Goal: Entertainment & Leisure: Browse casually

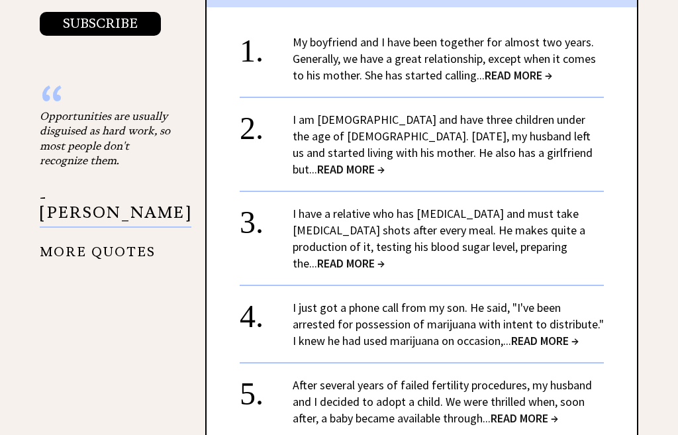
scroll to position [1486, 0]
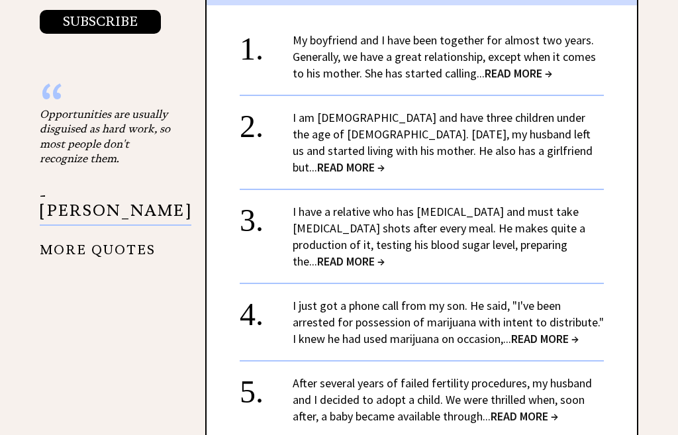
click at [517, 331] on span "READ MORE →" at bounding box center [545, 338] width 68 height 15
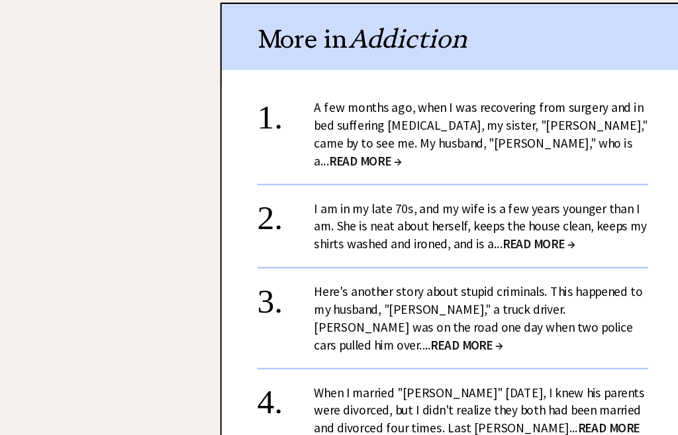
scroll to position [1864, 46]
click at [493, 392] on span "READ MORE →" at bounding box center [444, 408] width 303 height 32
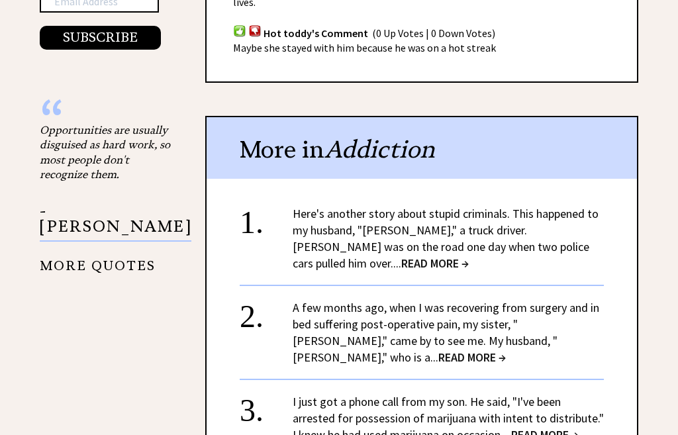
scroll to position [1471, 0]
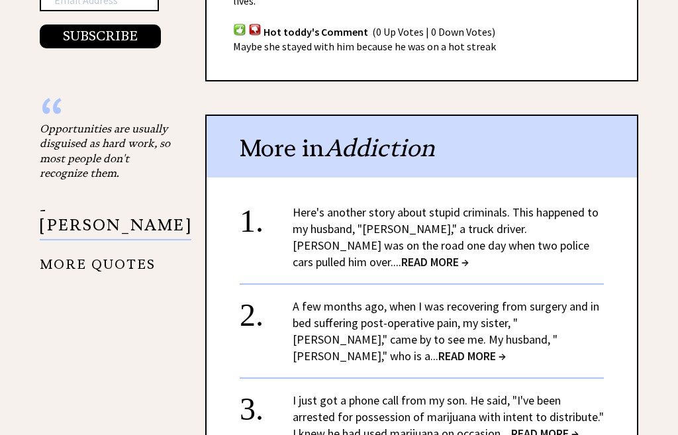
click at [469, 254] on span "READ MORE →" at bounding box center [435, 261] width 68 height 15
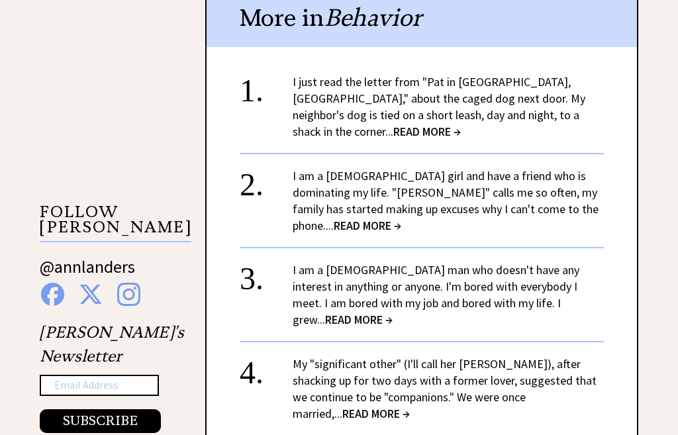
scroll to position [1086, 0]
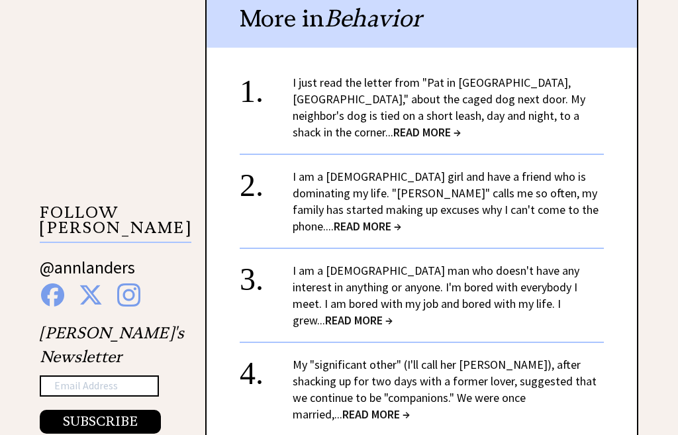
click at [461, 124] on span "READ MORE →" at bounding box center [427, 131] width 68 height 15
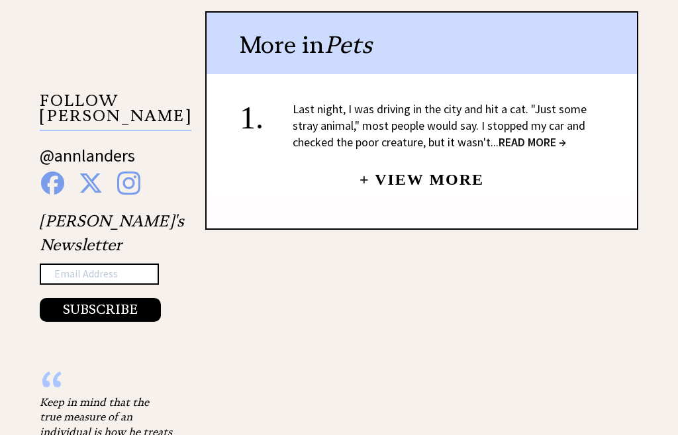
scroll to position [1198, 0]
click at [540, 134] on span "READ MORE →" at bounding box center [533, 141] width 68 height 15
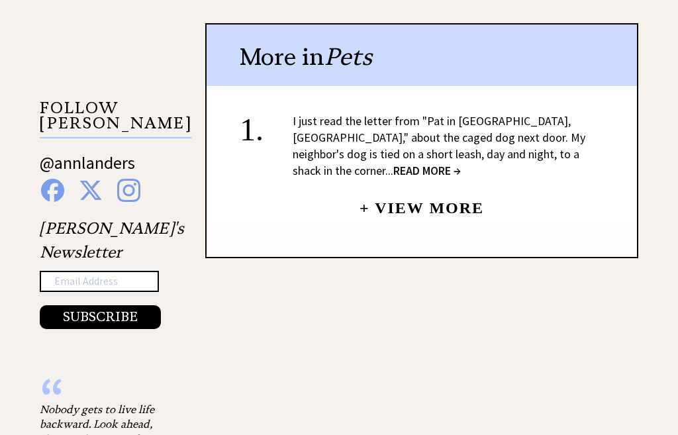
scroll to position [1153, 0]
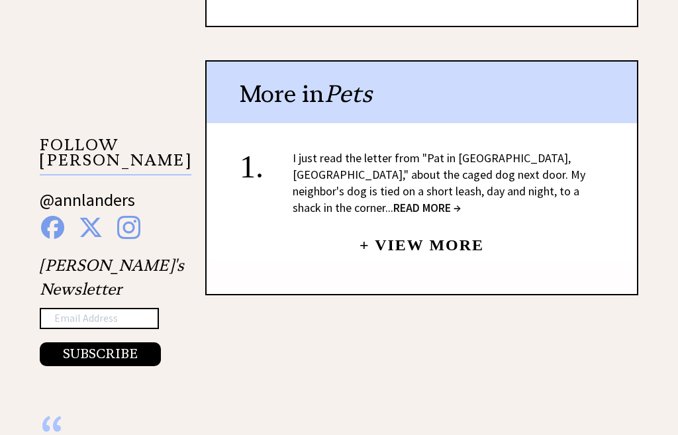
click at [434, 225] on link "+ View More" at bounding box center [422, 239] width 124 height 28
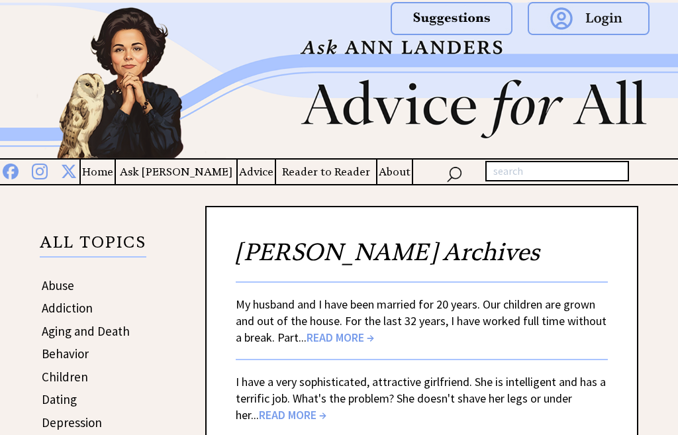
scroll to position [20, 0]
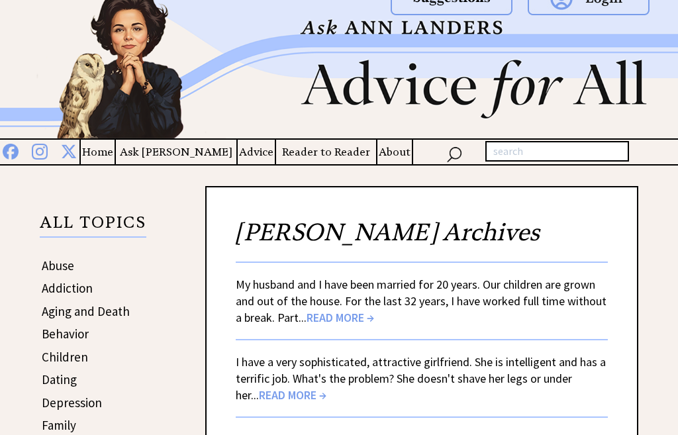
click at [356, 322] on span "READ MORE →" at bounding box center [341, 317] width 68 height 15
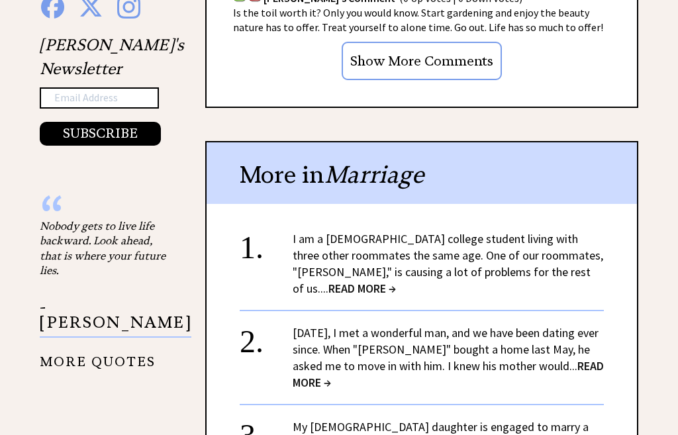
scroll to position [1375, 0]
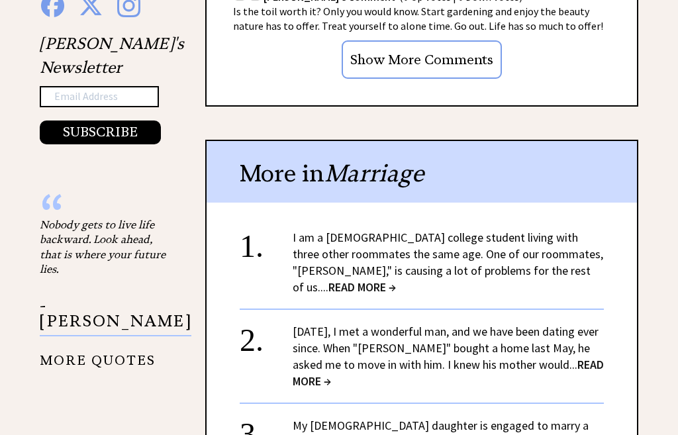
click at [396, 279] on span "READ MORE →" at bounding box center [362, 286] width 68 height 15
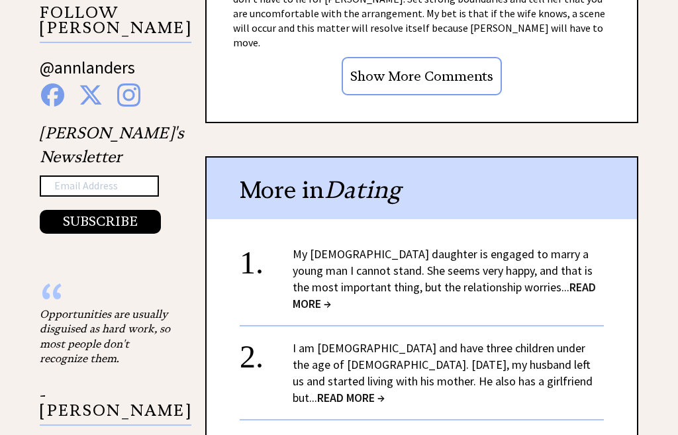
scroll to position [1287, 0]
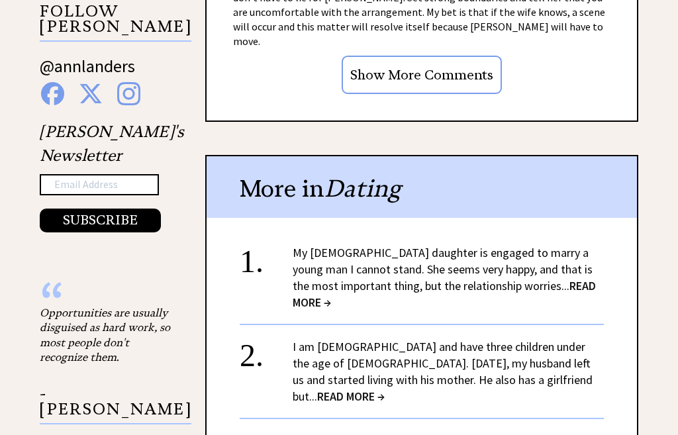
click at [559, 278] on span "READ MORE →" at bounding box center [444, 294] width 303 height 32
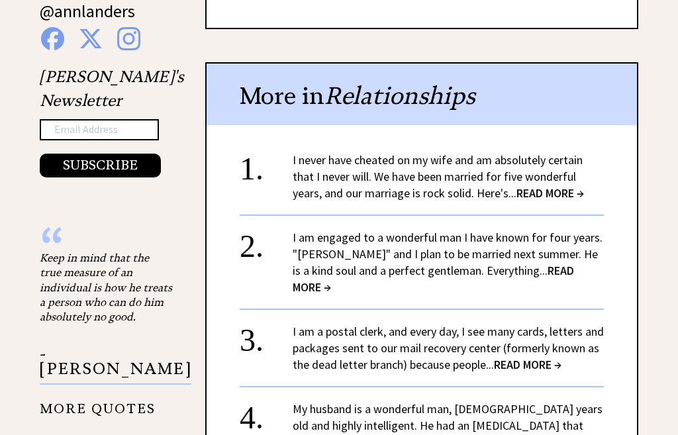
scroll to position [1343, 0]
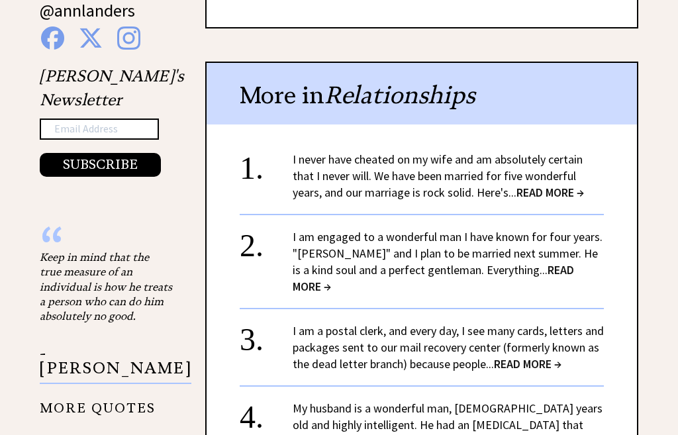
click at [557, 185] on span "READ MORE →" at bounding box center [550, 192] width 68 height 15
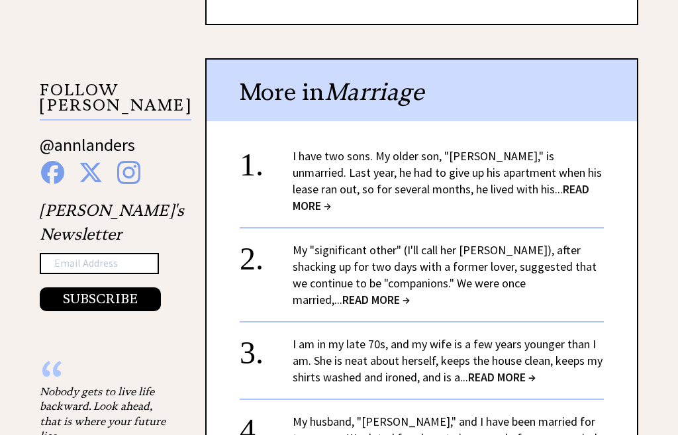
scroll to position [1210, 0]
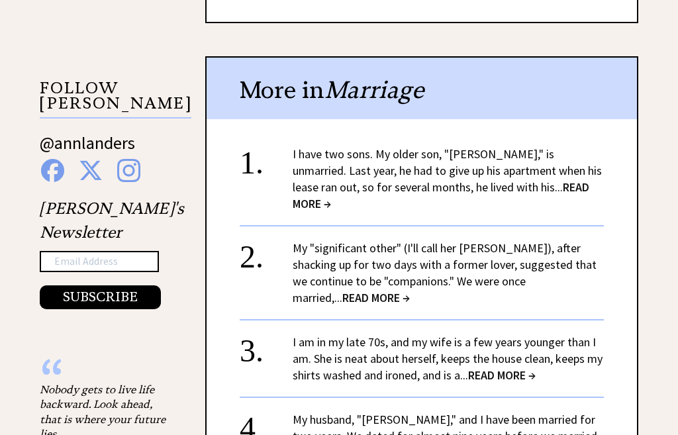
click at [410, 290] on span "READ MORE →" at bounding box center [376, 297] width 68 height 15
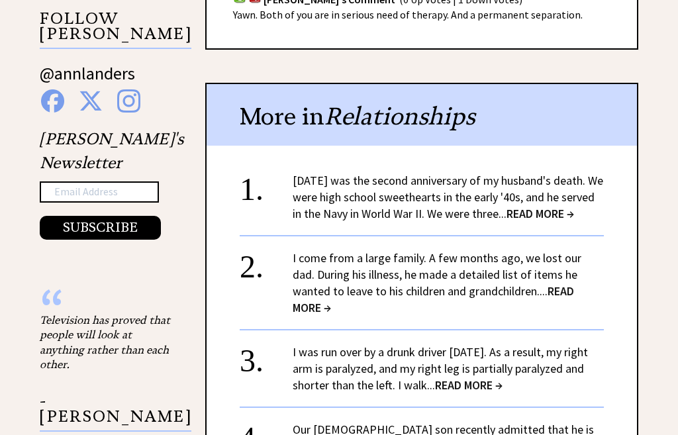
scroll to position [1286, 0]
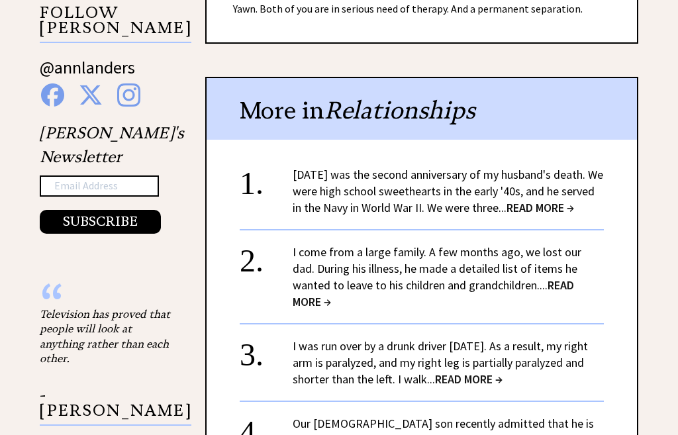
click at [526, 282] on span "READ MORE →" at bounding box center [433, 293] width 281 height 32
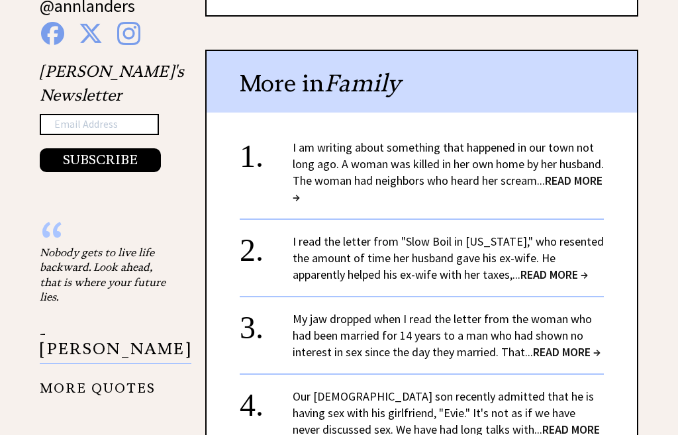
scroll to position [1349, 0]
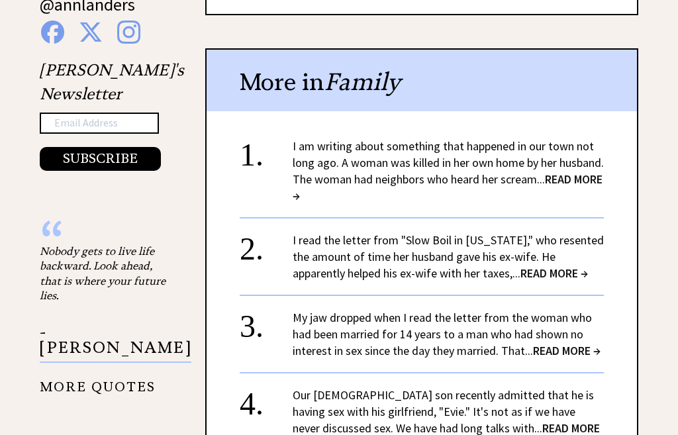
click at [561, 266] on span "READ MORE →" at bounding box center [554, 273] width 68 height 15
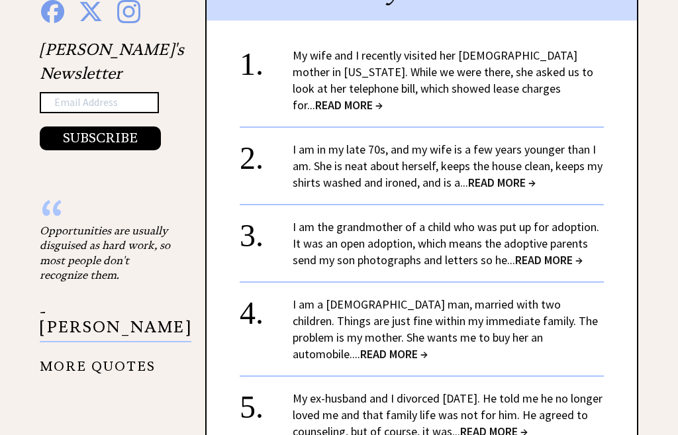
scroll to position [1371, 0]
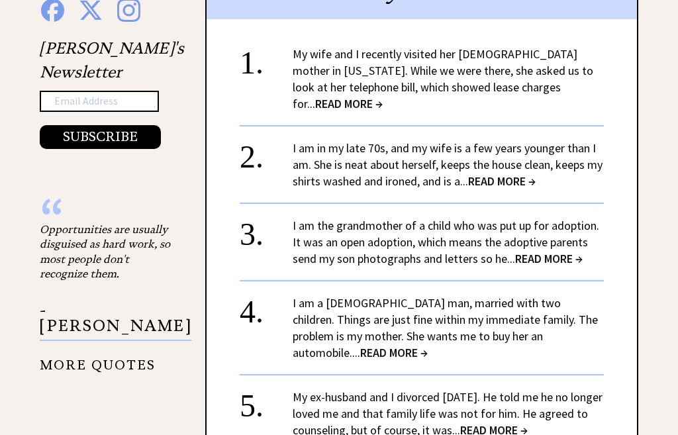
click at [383, 96] on span "READ MORE →" at bounding box center [349, 103] width 68 height 15
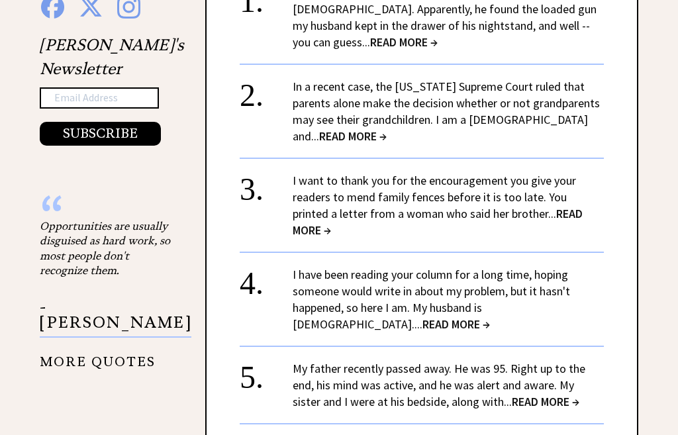
scroll to position [1389, 0]
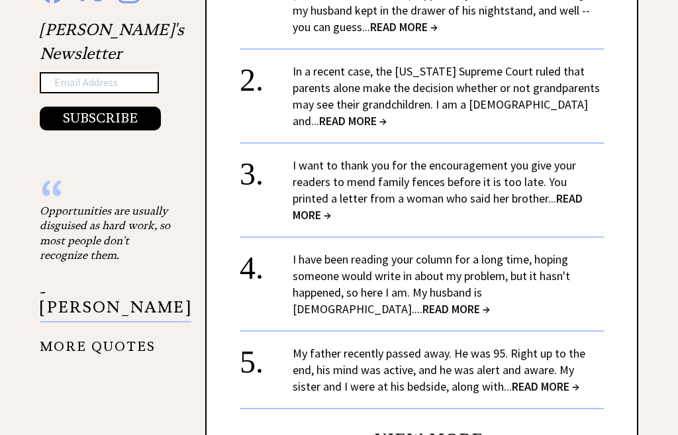
click at [490, 301] on span "READ MORE →" at bounding box center [456, 308] width 68 height 15
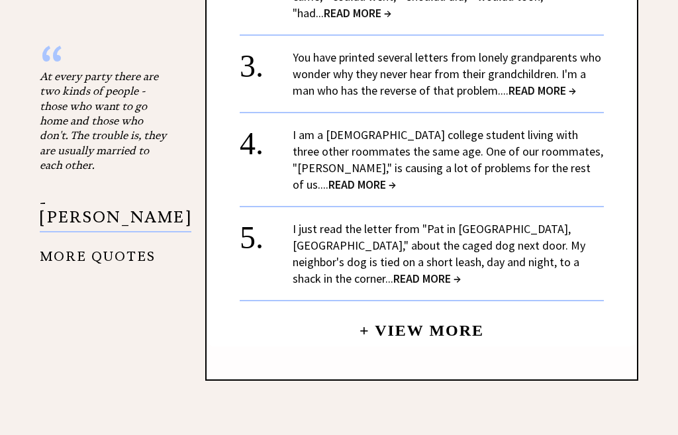
scroll to position [1524, 0]
click at [428, 310] on link "+ View More" at bounding box center [422, 324] width 124 height 28
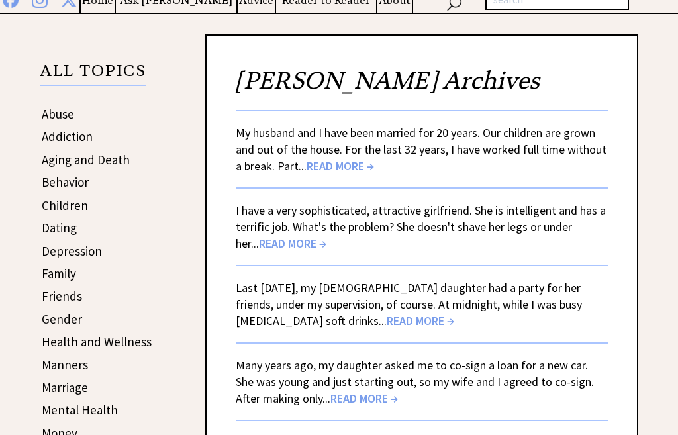
scroll to position [172, 0]
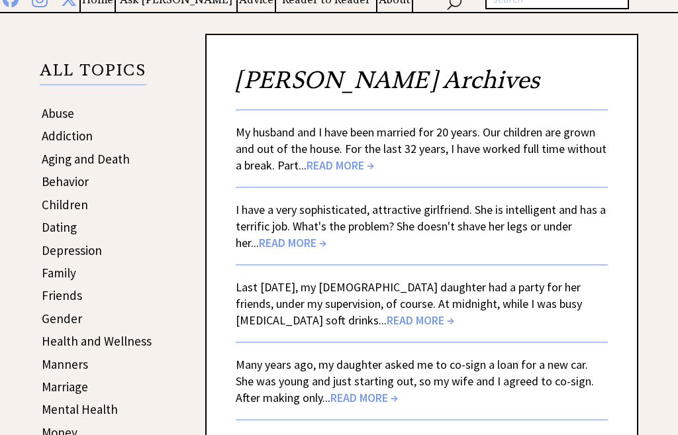
click at [363, 402] on span "READ MORE →" at bounding box center [364, 397] width 68 height 15
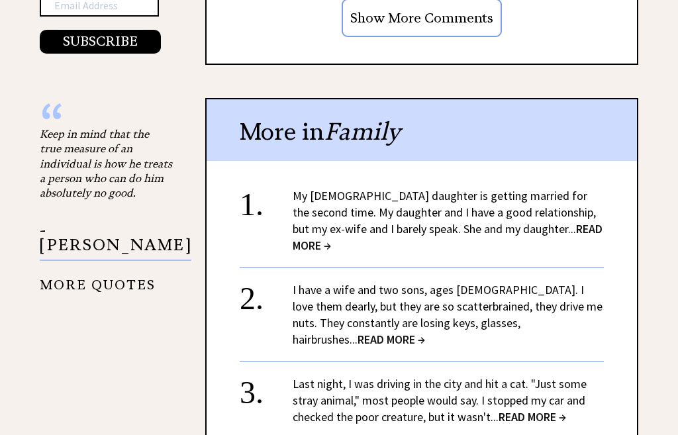
scroll to position [1467, 0]
click at [571, 220] on span "READ MORE →" at bounding box center [448, 236] width 310 height 32
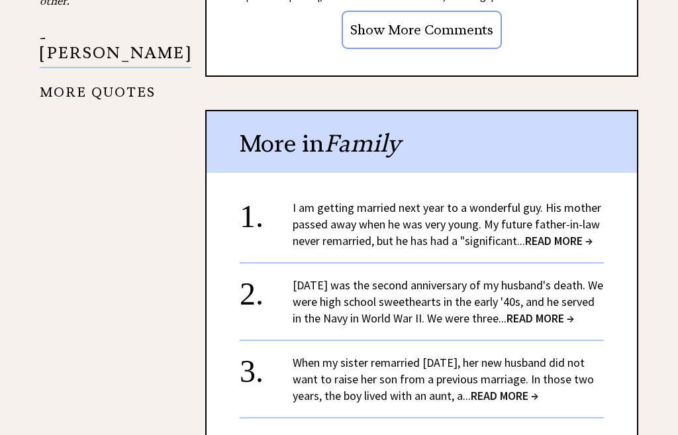
scroll to position [1645, 0]
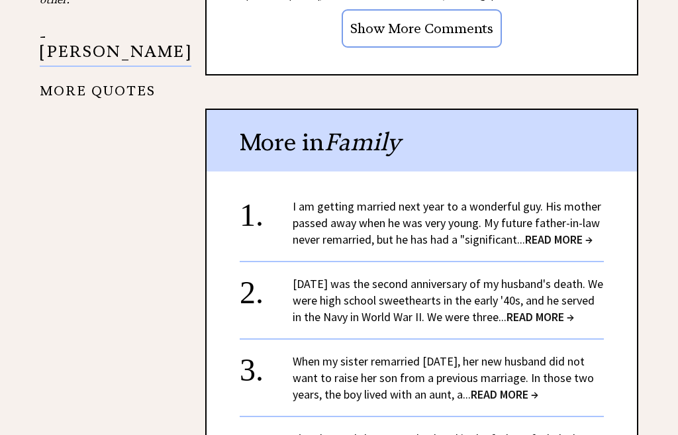
click at [558, 232] on span "READ MORE →" at bounding box center [559, 239] width 68 height 15
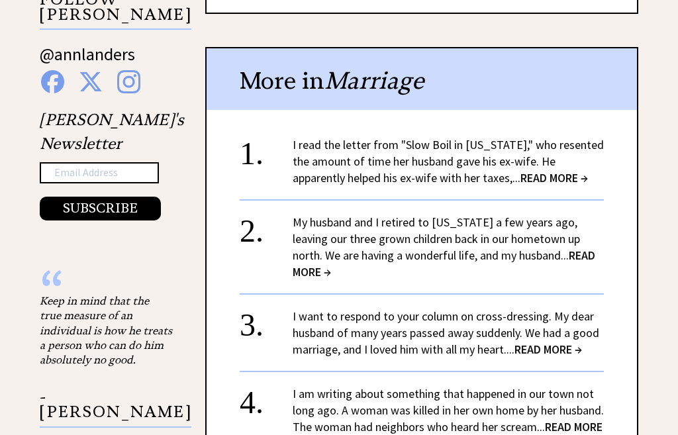
scroll to position [1300, 0]
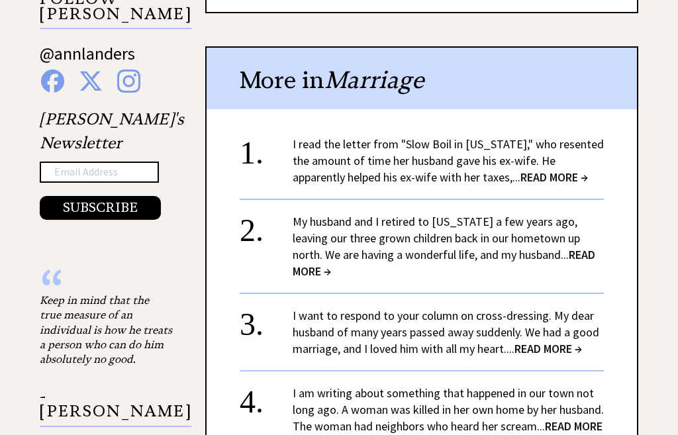
click at [563, 247] on span "READ MORE →" at bounding box center [444, 263] width 303 height 32
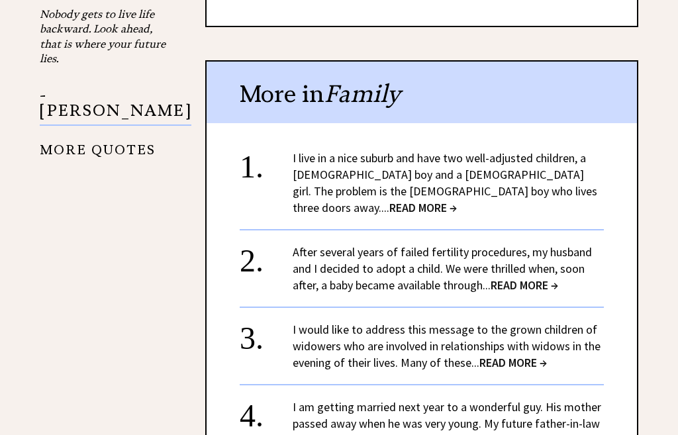
scroll to position [1587, 0]
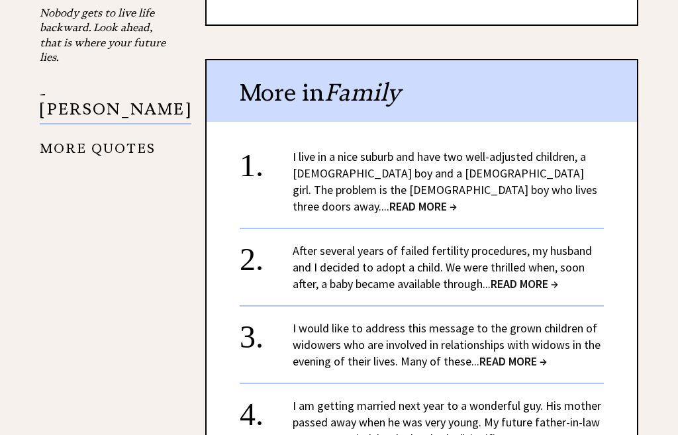
click at [457, 199] on span "READ MORE →" at bounding box center [423, 206] width 68 height 15
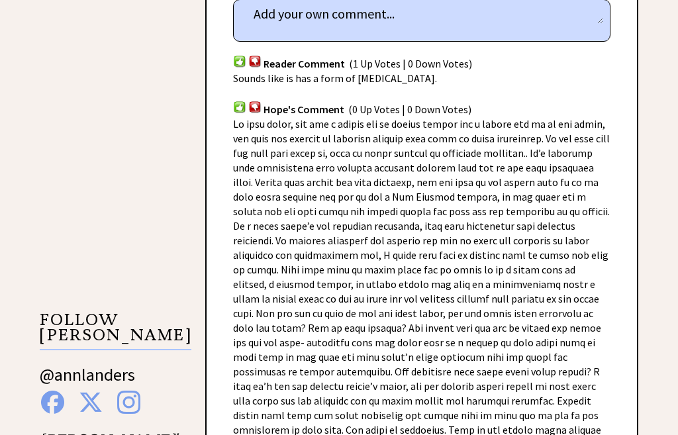
scroll to position [979, 0]
